Goal: Information Seeking & Learning: Find specific fact

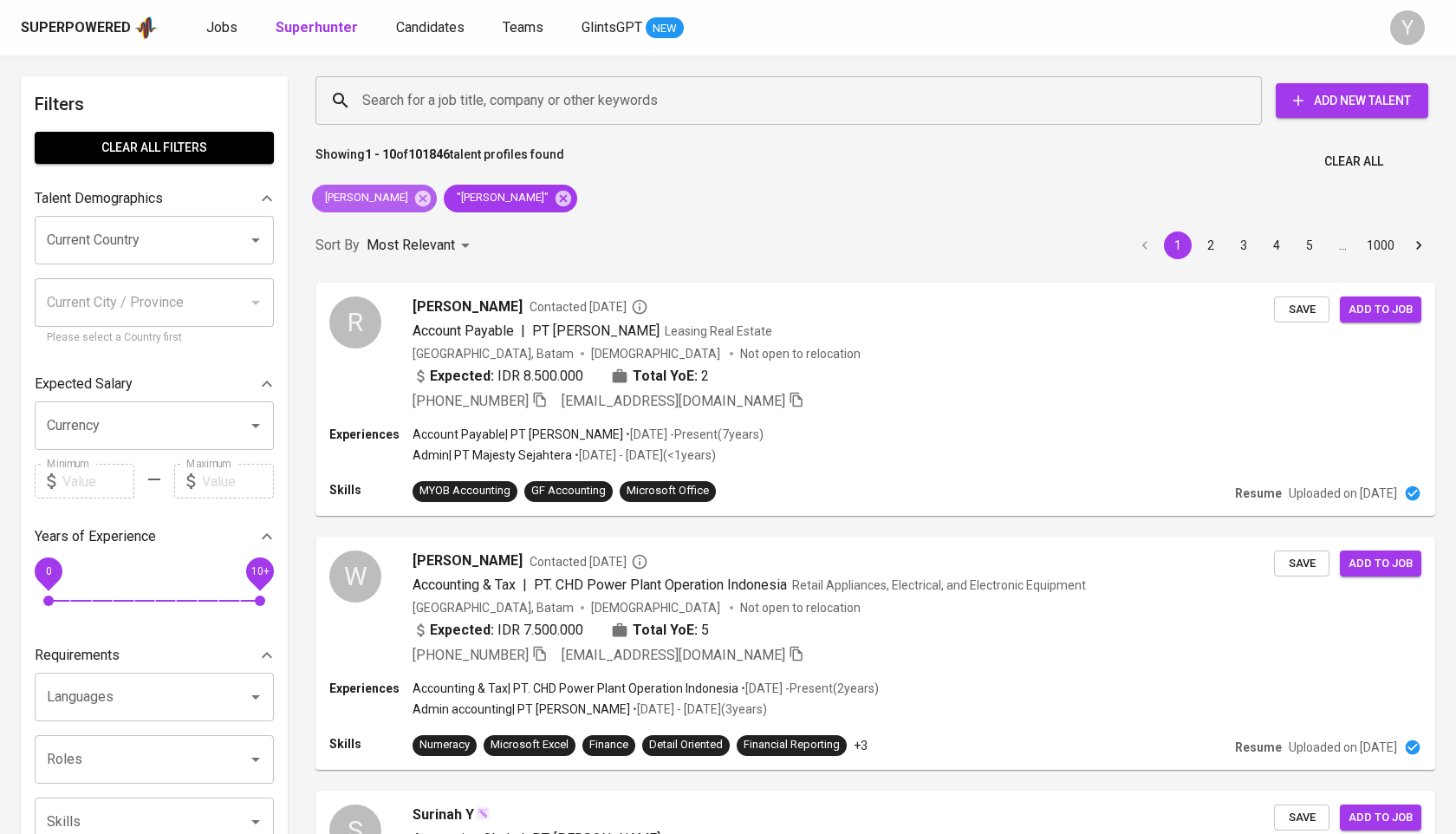
click at [391, 202] on span "[PERSON_NAME]" at bounding box center [365, 198] width 106 height 16
click at [413, 199] on icon at bounding box center [422, 198] width 19 height 19
click at [424, 199] on icon at bounding box center [431, 197] width 15 height 15
click at [441, 101] on input "Search for a job title, company or other keywords" at bounding box center [793, 100] width 870 height 33
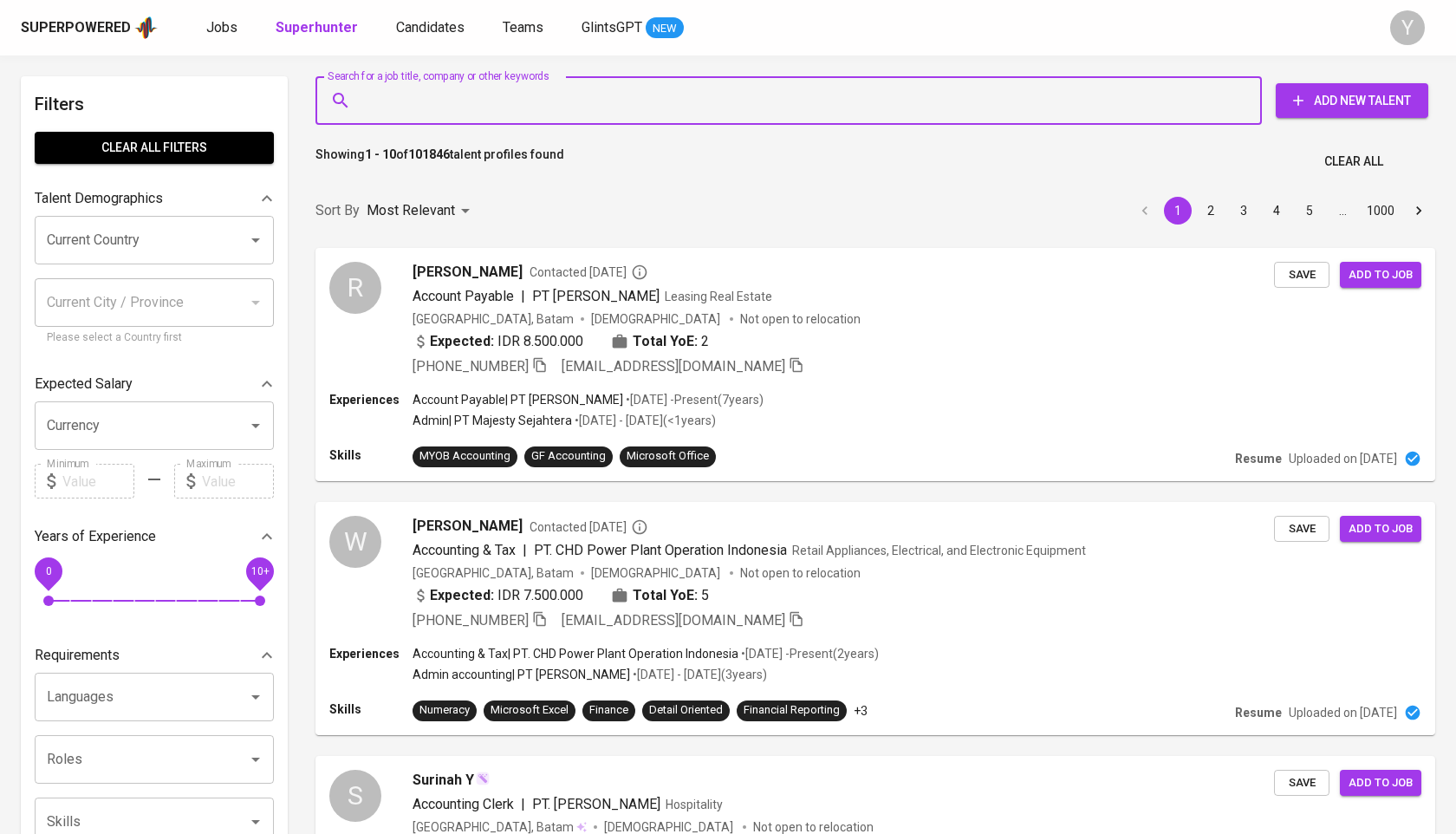
paste input "Yuliana Tan"
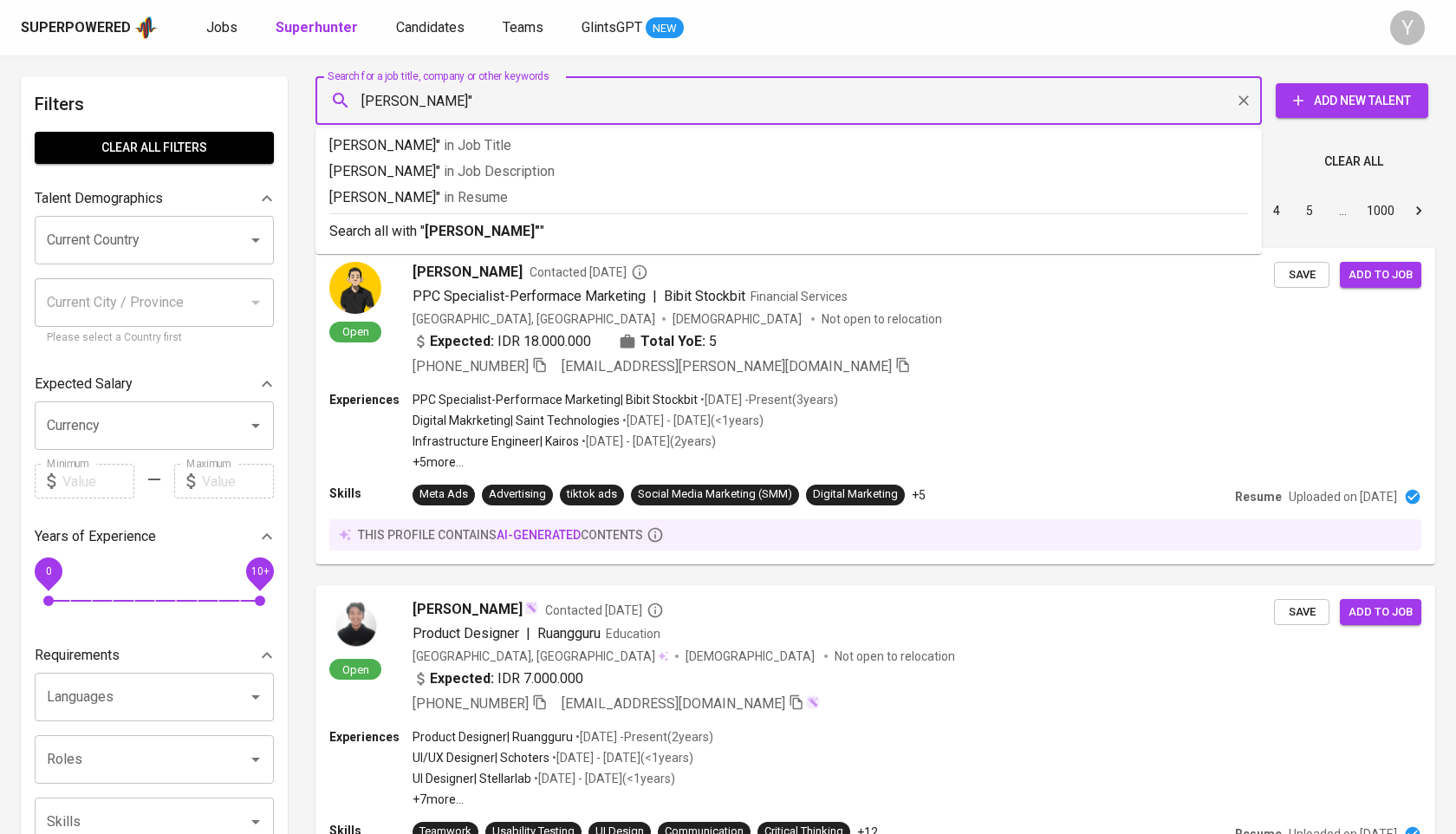
click at [362, 95] on input "Yuliana Tan"" at bounding box center [793, 100] width 870 height 33
type input ""Yuliana Tan""
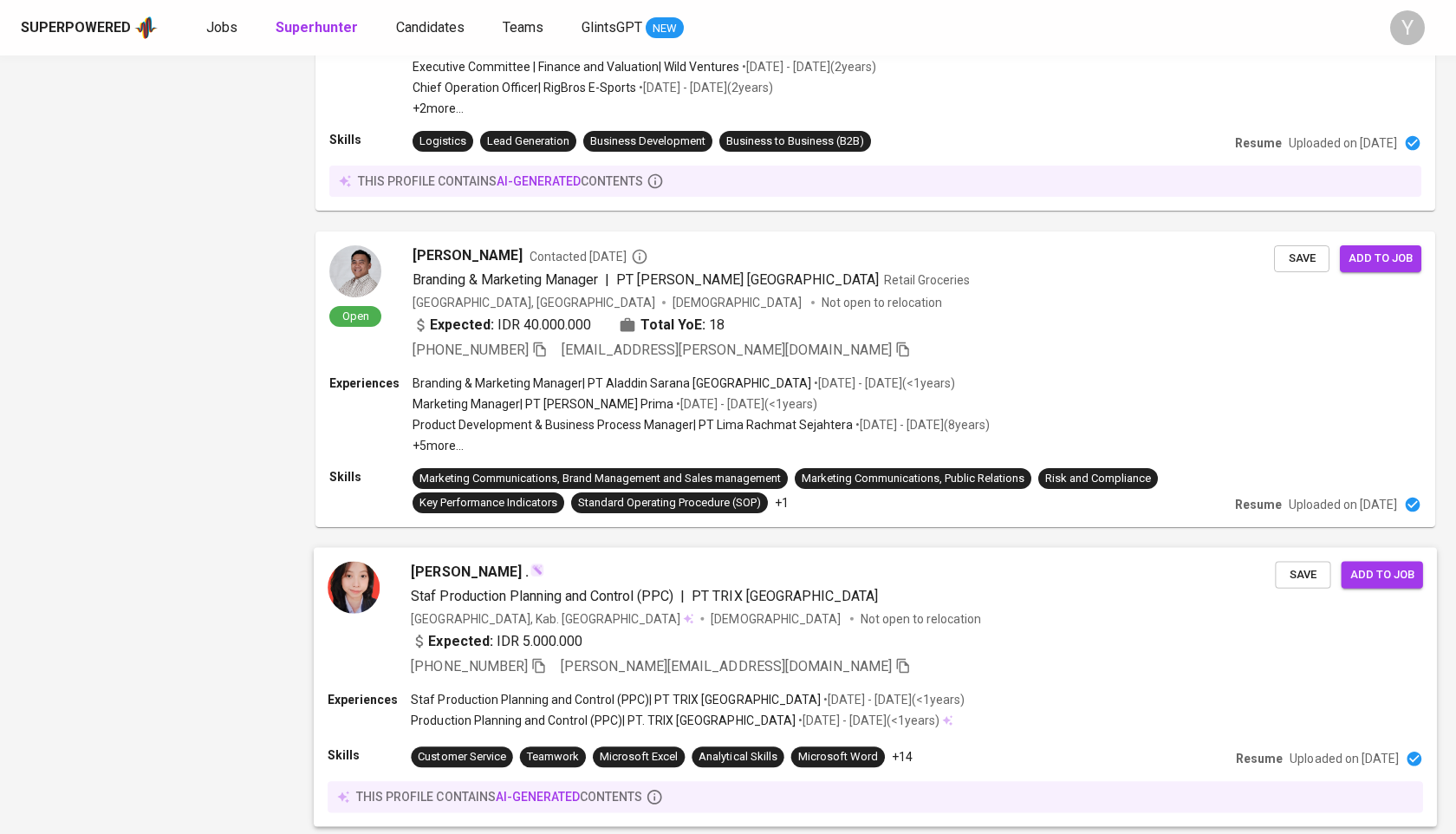
scroll to position [2369, 0]
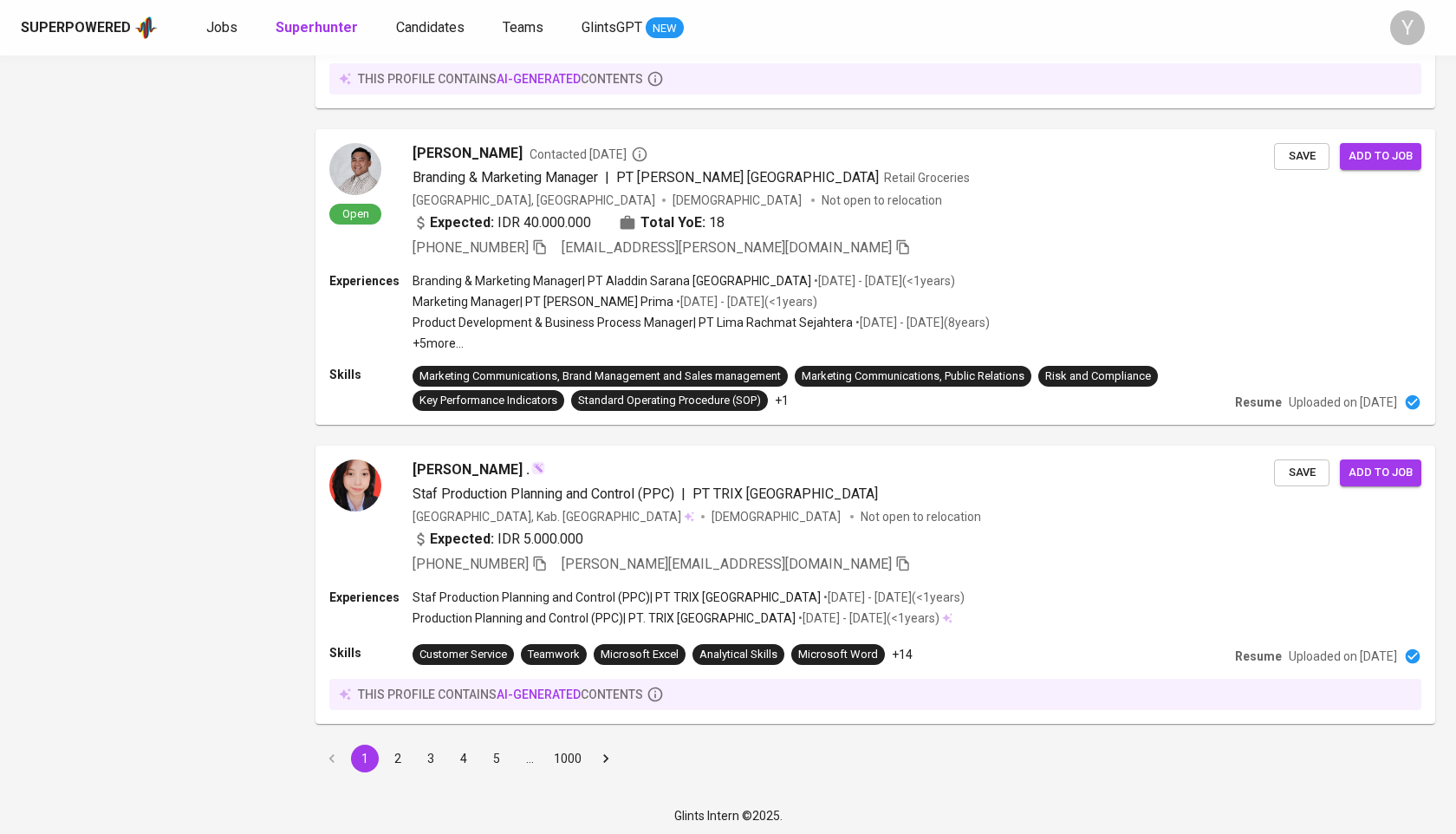
click at [396, 745] on button "2" at bounding box center [397, 758] width 28 height 28
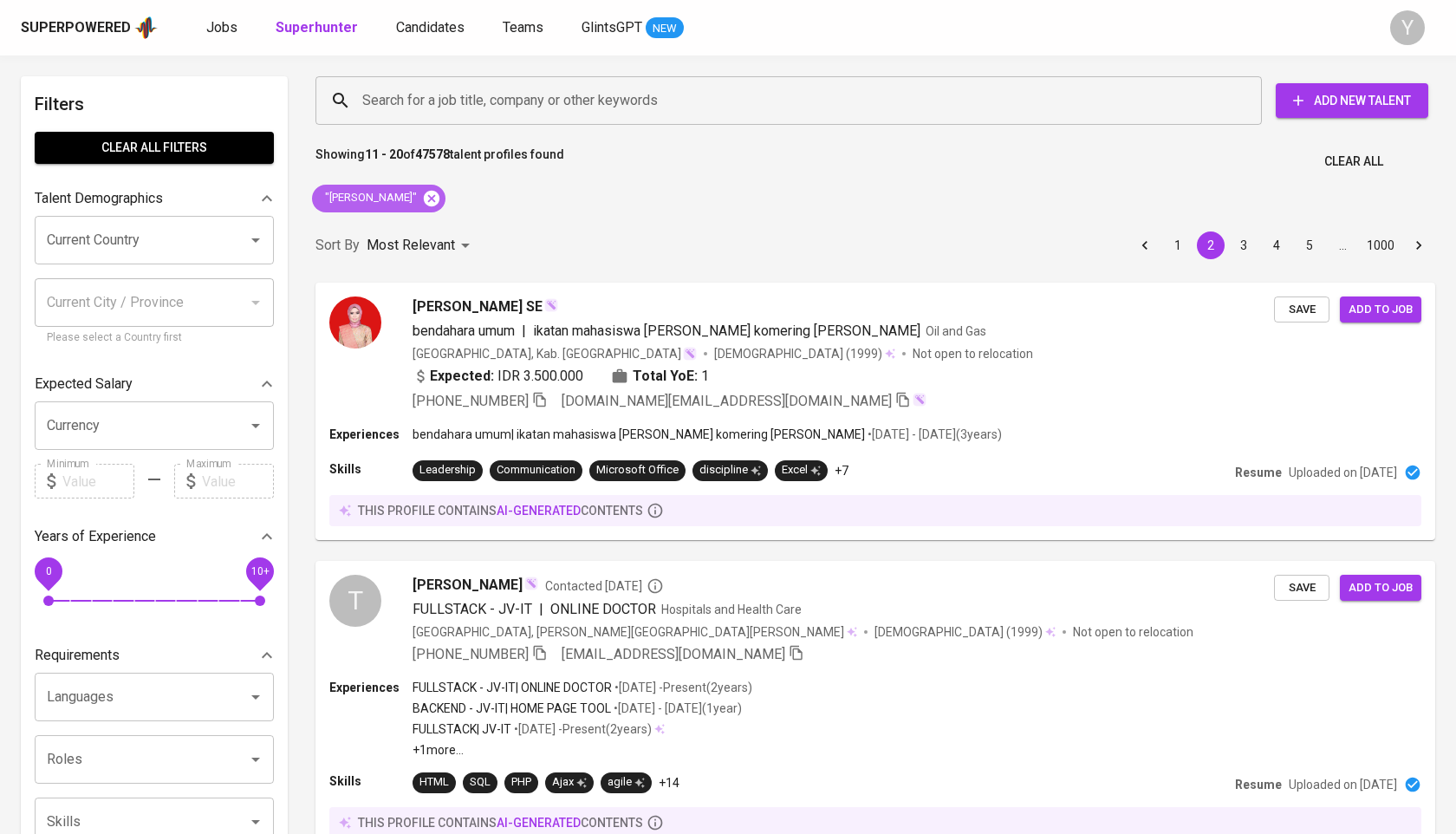
click at [422, 196] on icon at bounding box center [431, 198] width 19 height 19
click at [441, 106] on input "Search for a job title, company or other keywords" at bounding box center [793, 100] width 870 height 33
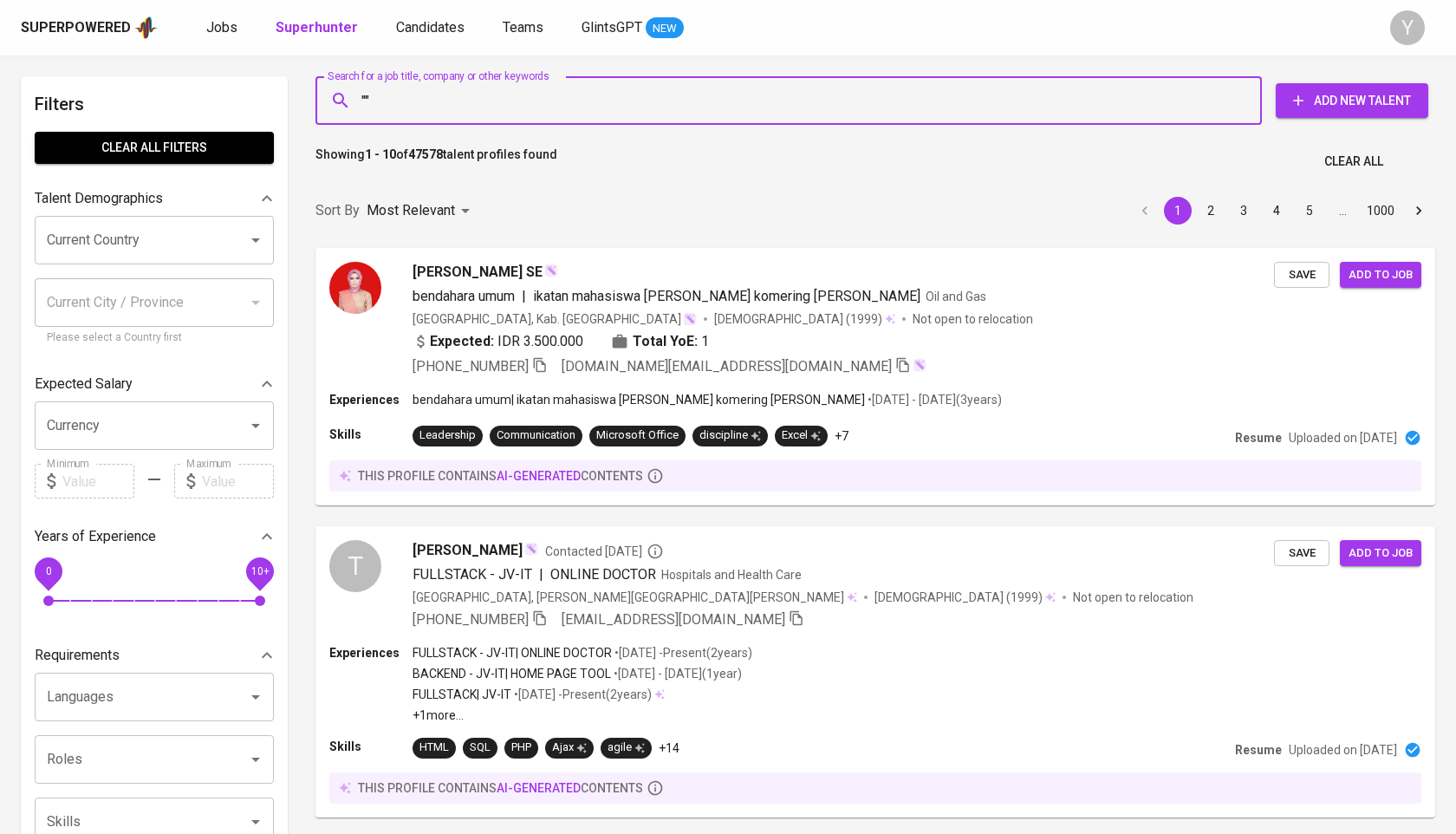
paste input "Eko F P Simanjuntak"
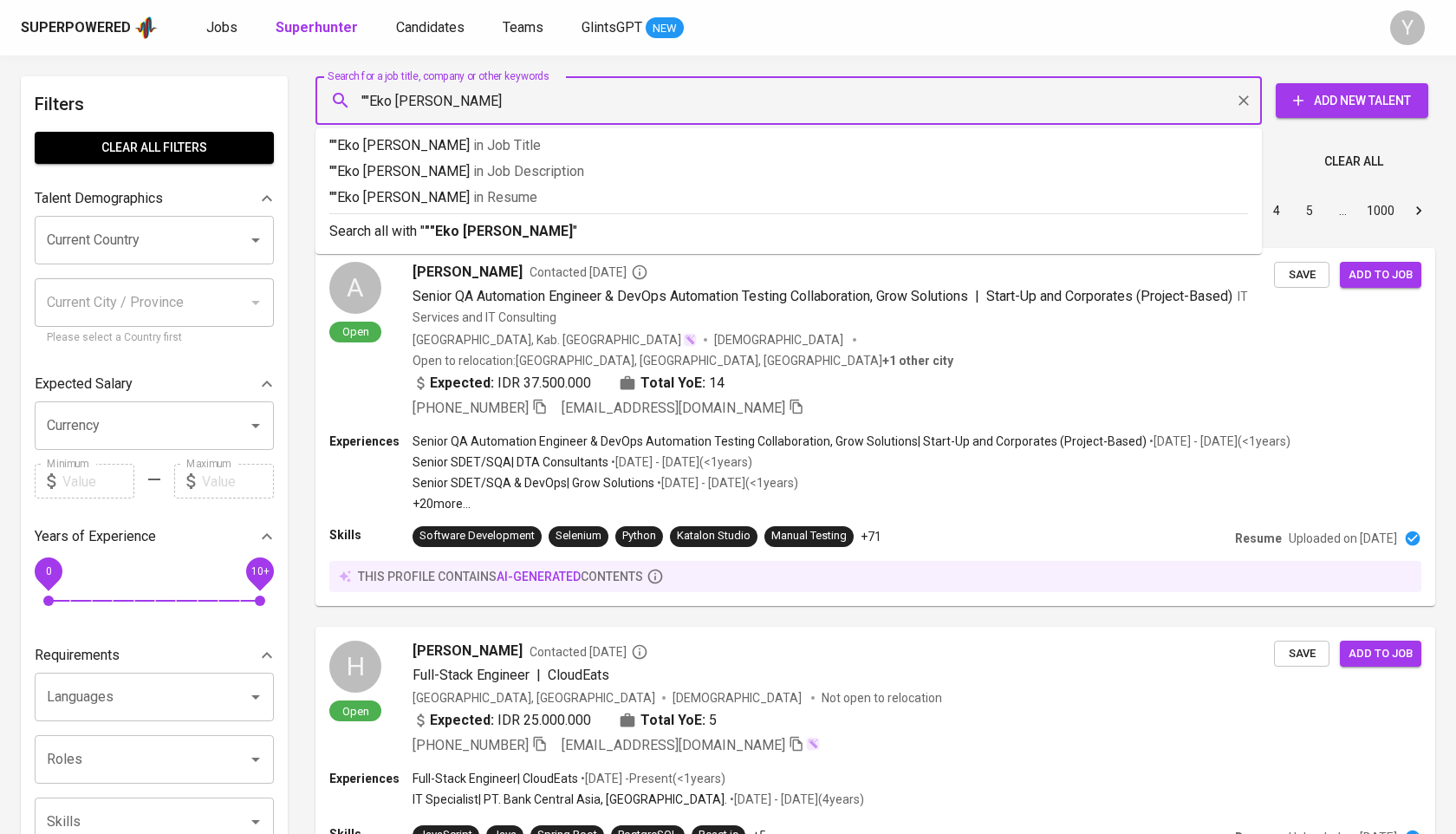
click at [370, 100] on input """Eko F P Simanjuntak" at bounding box center [793, 100] width 870 height 33
click at [514, 104] on input ""Eko F P Simanjuntak" at bounding box center [793, 100] width 870 height 33
type input ""Eko [PERSON_NAME]""
click at [514, 104] on input "Search for a job title, company or other keywords" at bounding box center [793, 100] width 870 height 33
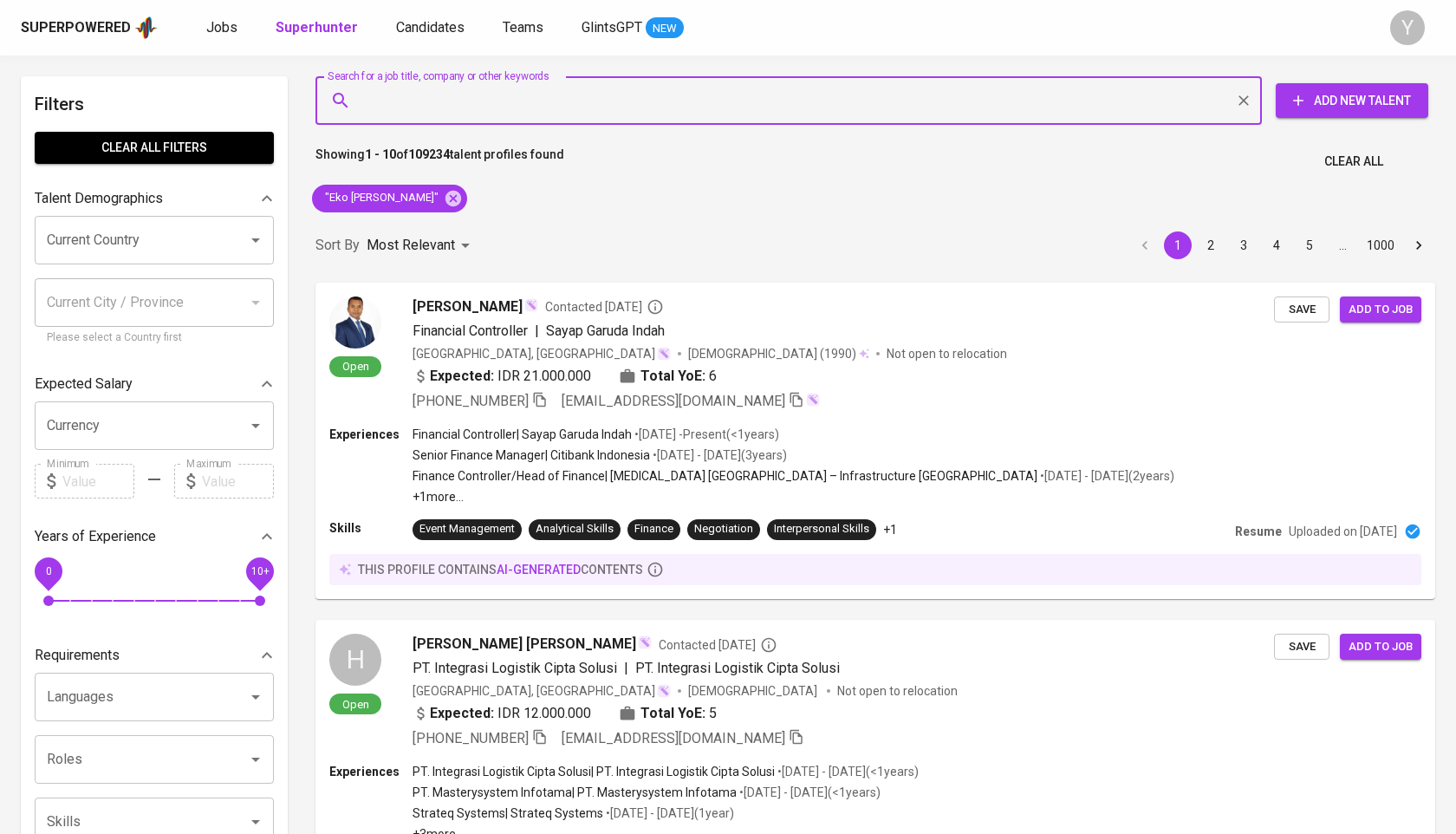
click at [499, 94] on input "Search for a job title, company or other keywords" at bounding box center [793, 100] width 870 height 33
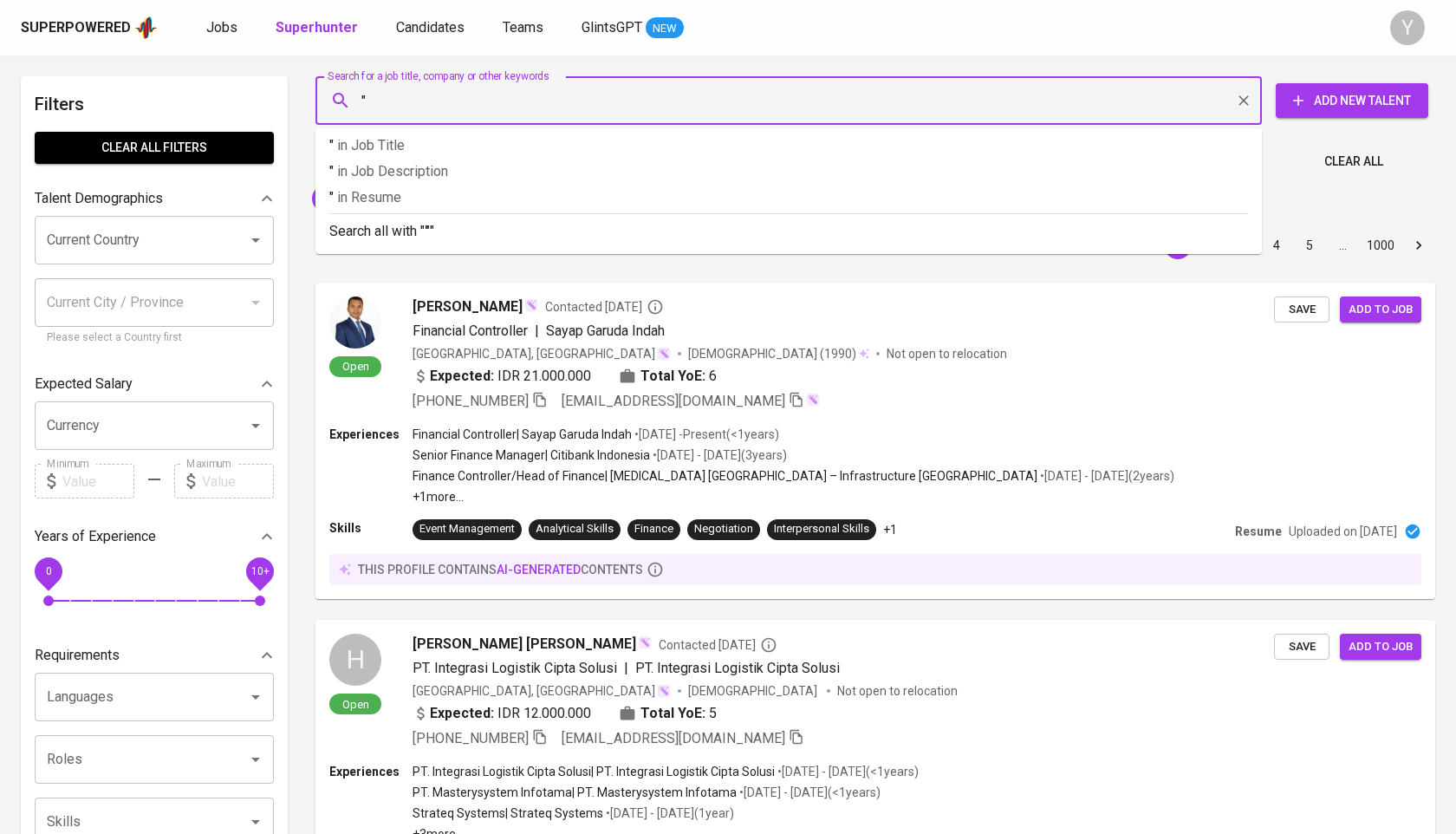
paste input "[PERSON_NAME]"
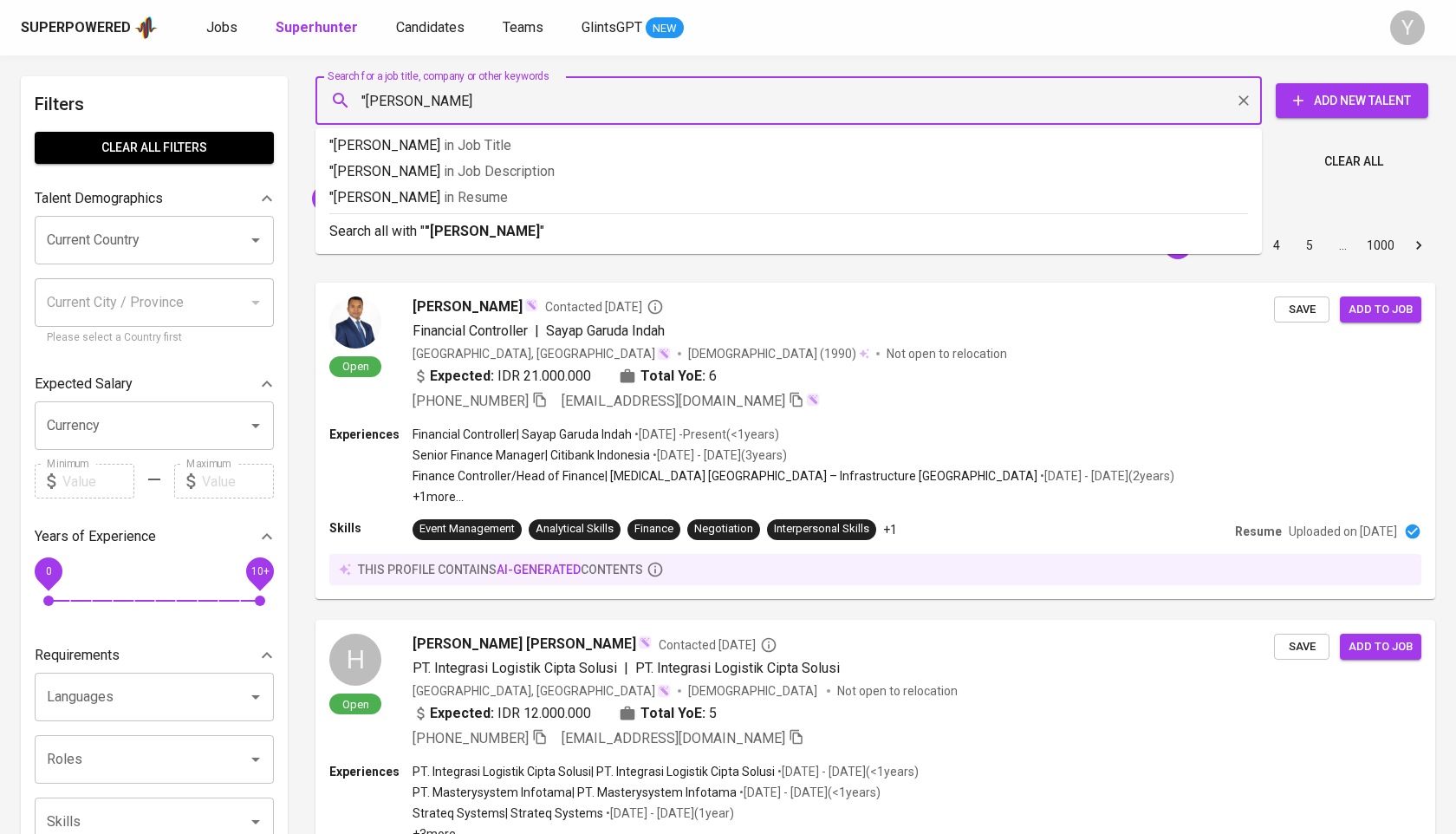
type input ""[PERSON_NAME]""
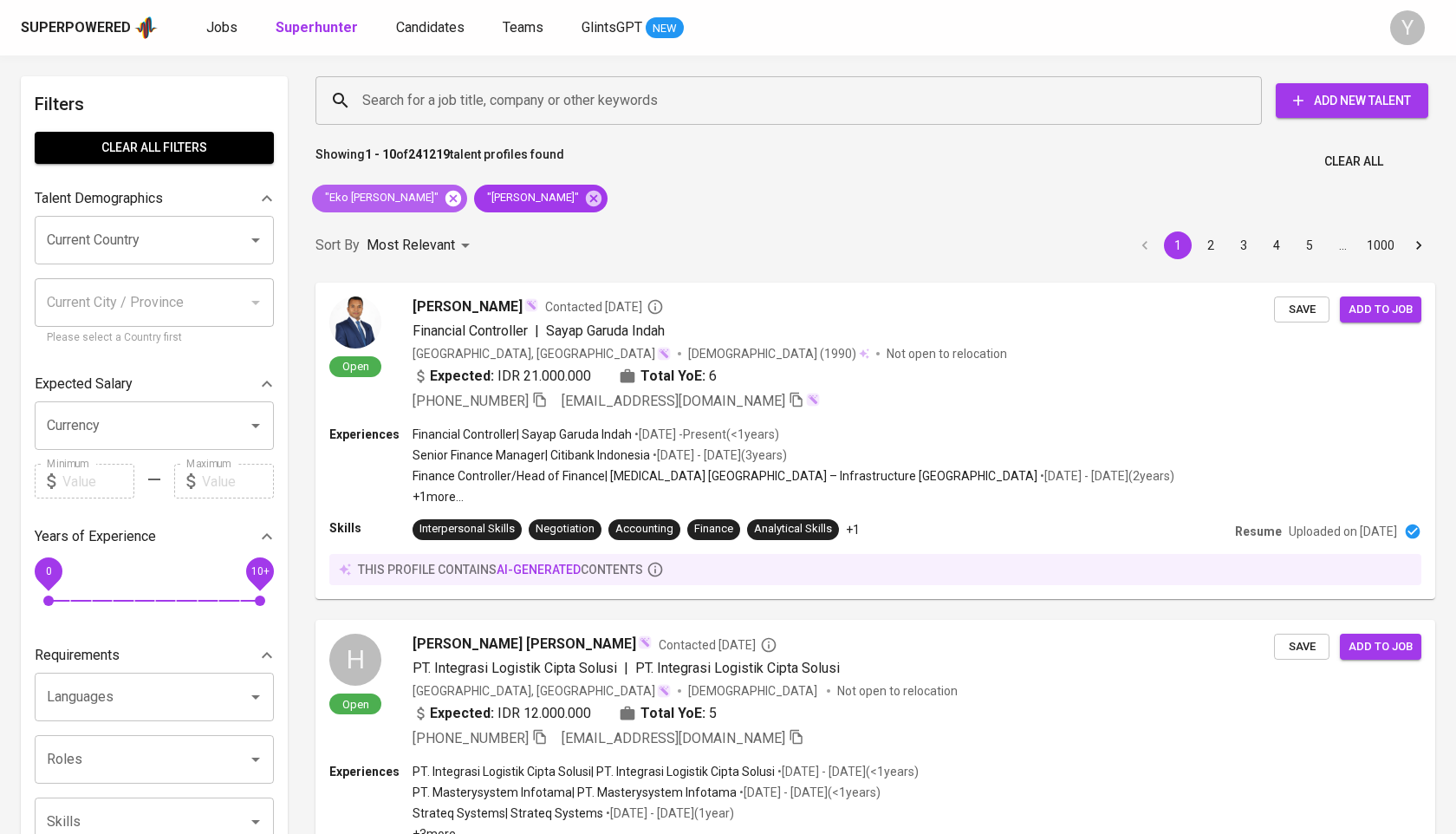
click at [449, 198] on icon at bounding box center [453, 198] width 19 height 19
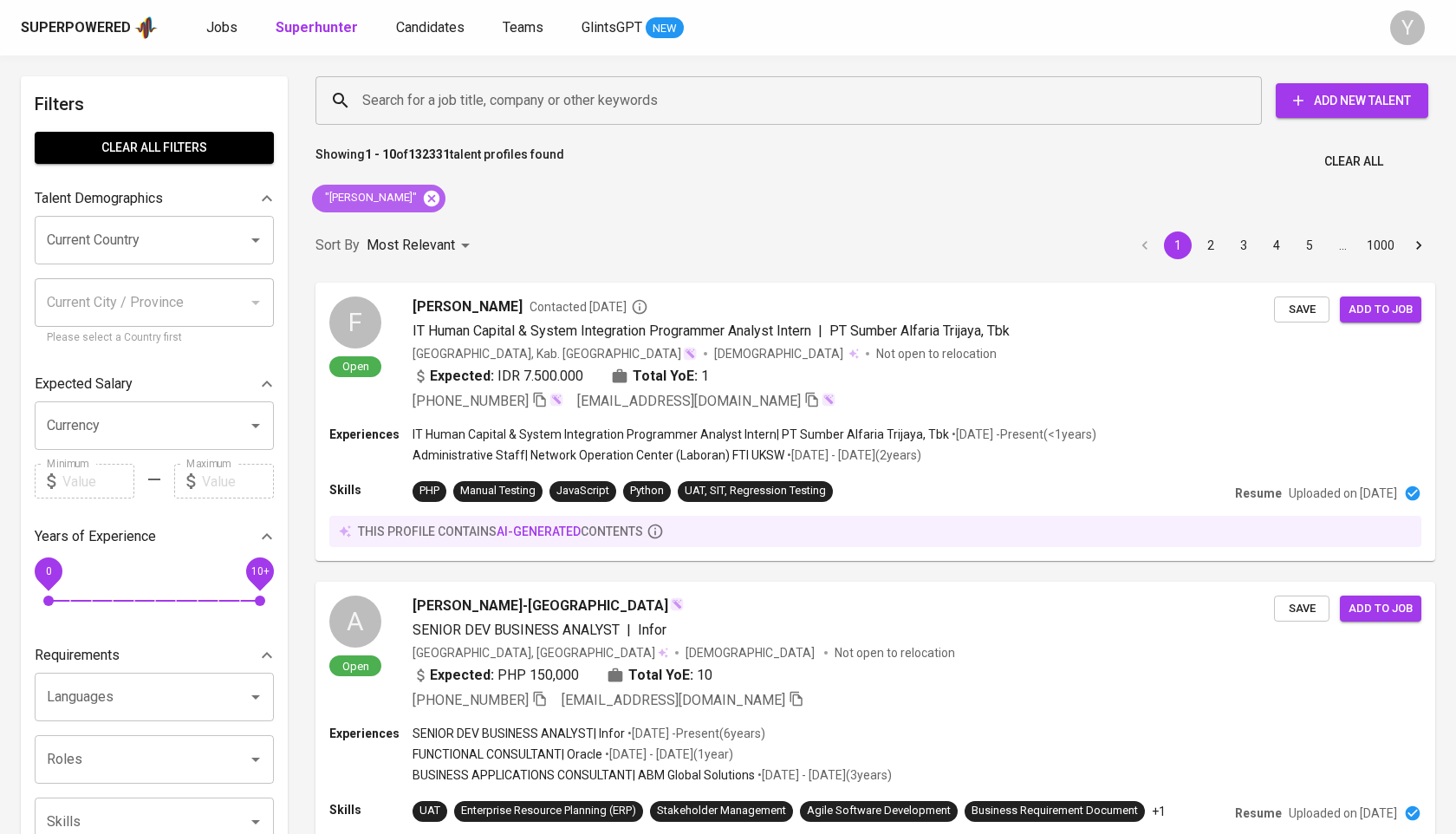
click at [422, 189] on icon at bounding box center [431, 198] width 19 height 19
click at [436, 102] on input "Search for a job title, company or other keywords" at bounding box center [793, 100] width 870 height 33
paste input "[EMAIL_ADDRESS][DOMAIN_NAME]"
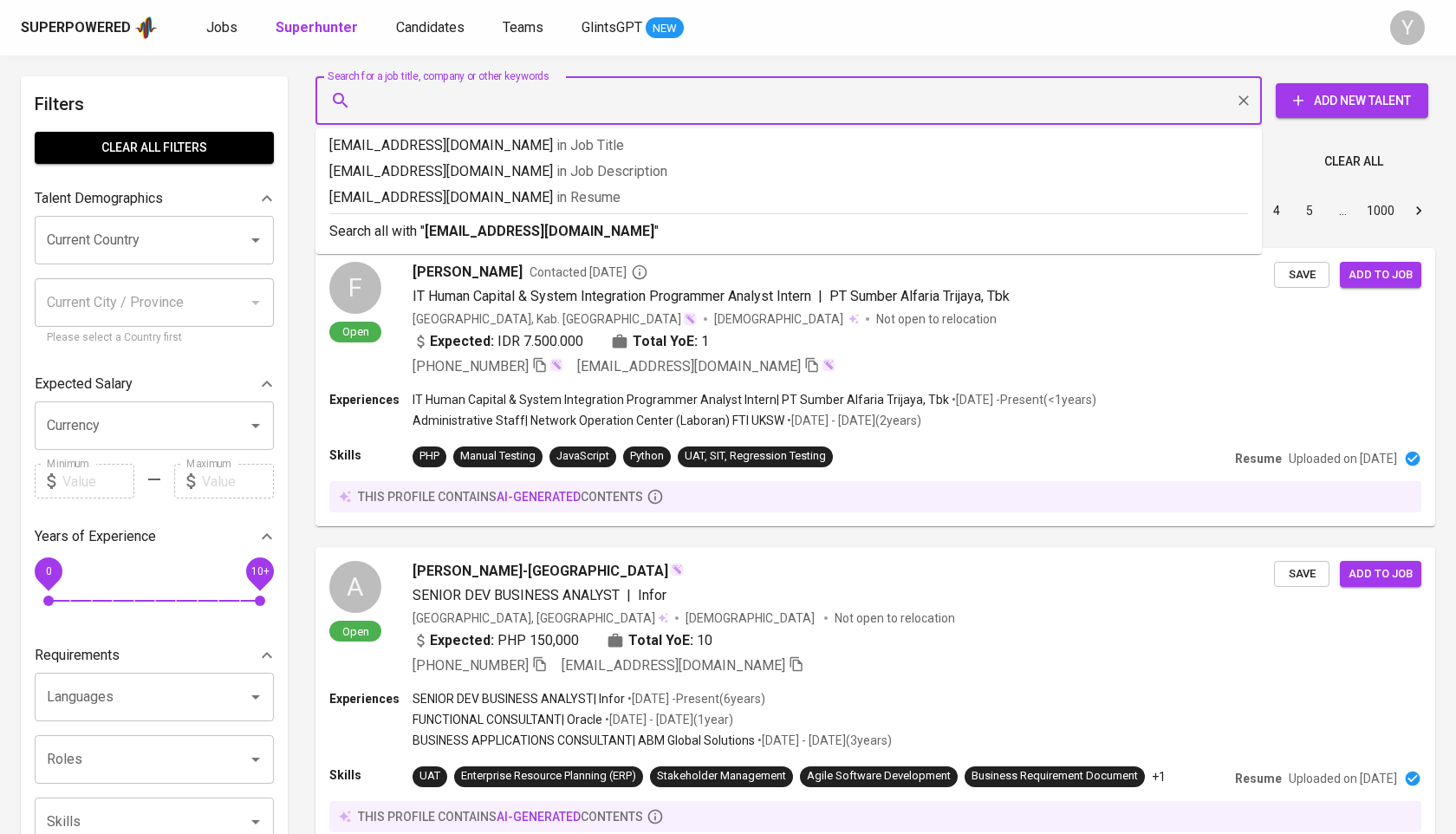
type input "[EMAIL_ADDRESS][DOMAIN_NAME]"
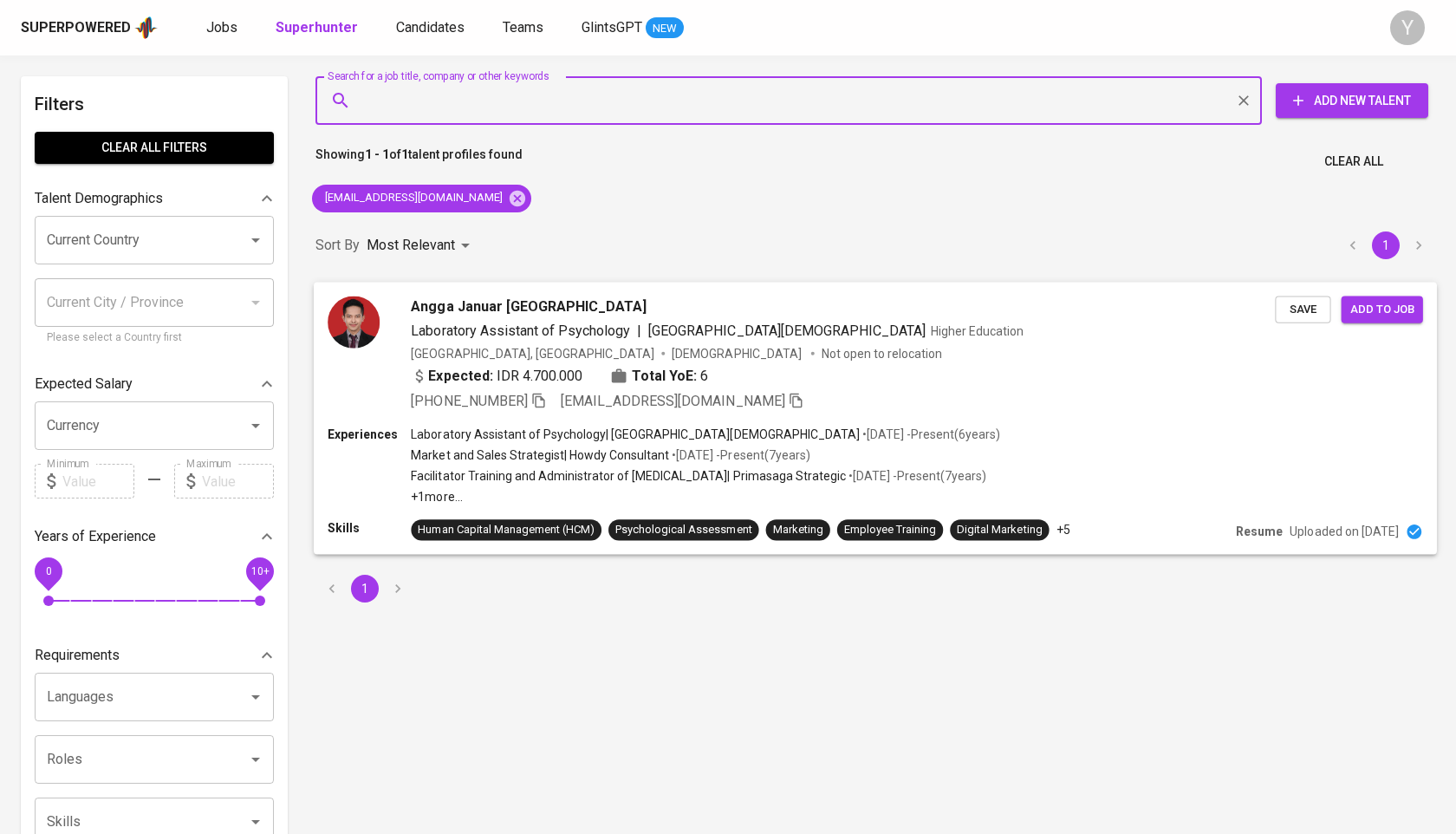
click at [545, 406] on icon "button" at bounding box center [538, 399] width 15 height 15
